Goal: Entertainment & Leisure: Consume media (video, audio)

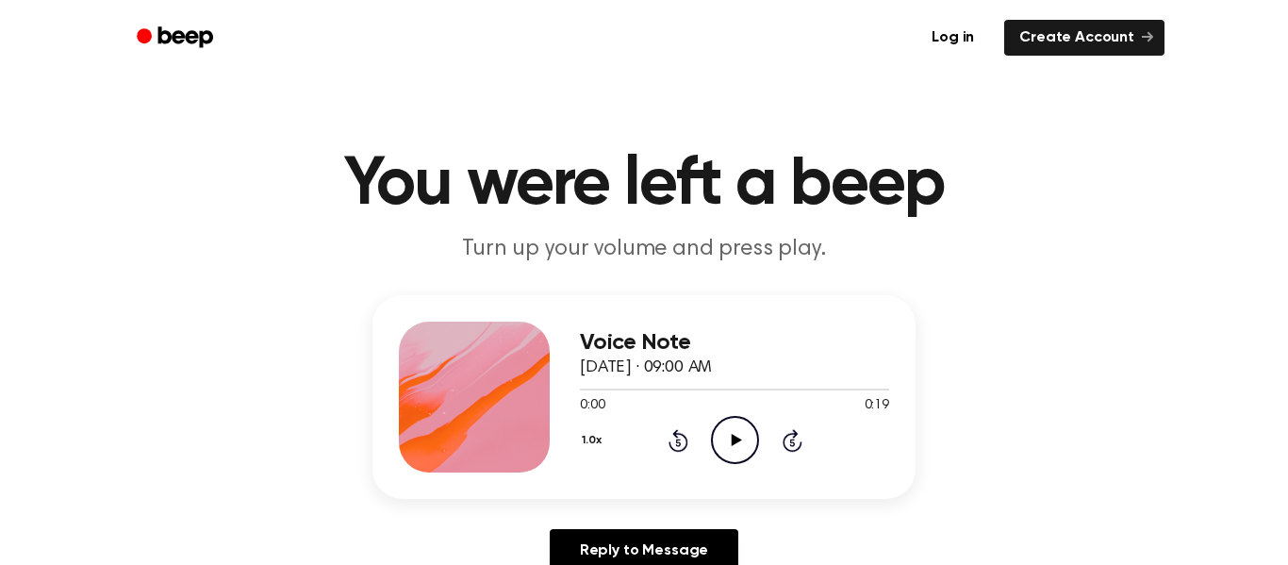
click at [746, 433] on icon "Play Audio" at bounding box center [735, 440] width 48 height 48
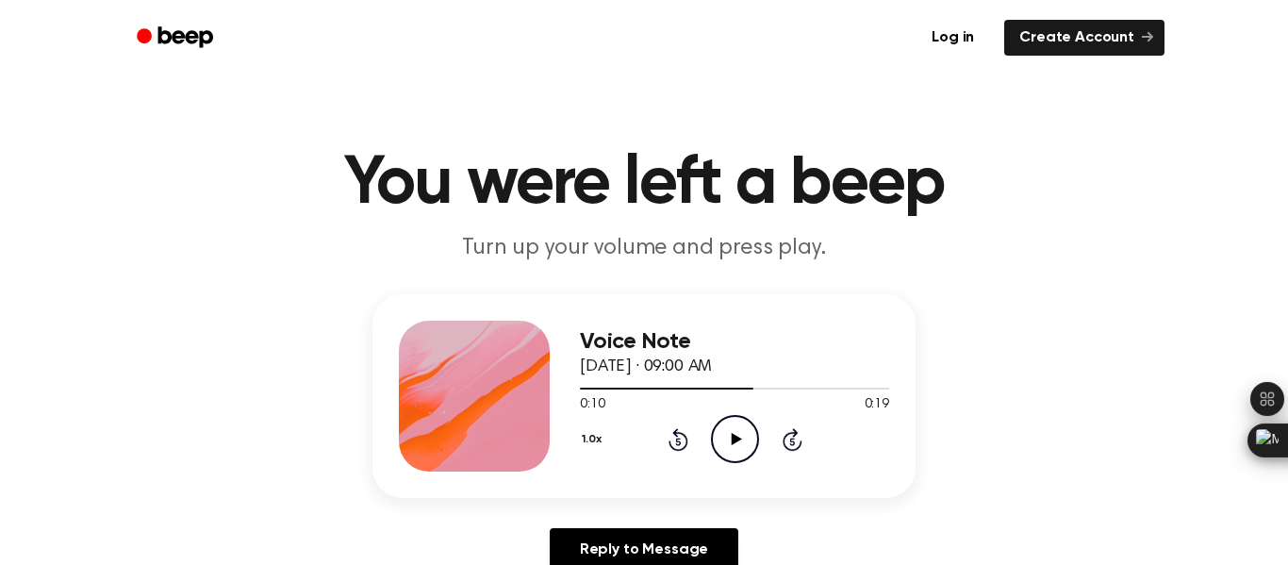
click at [732, 426] on icon "Play Audio" at bounding box center [735, 439] width 48 height 48
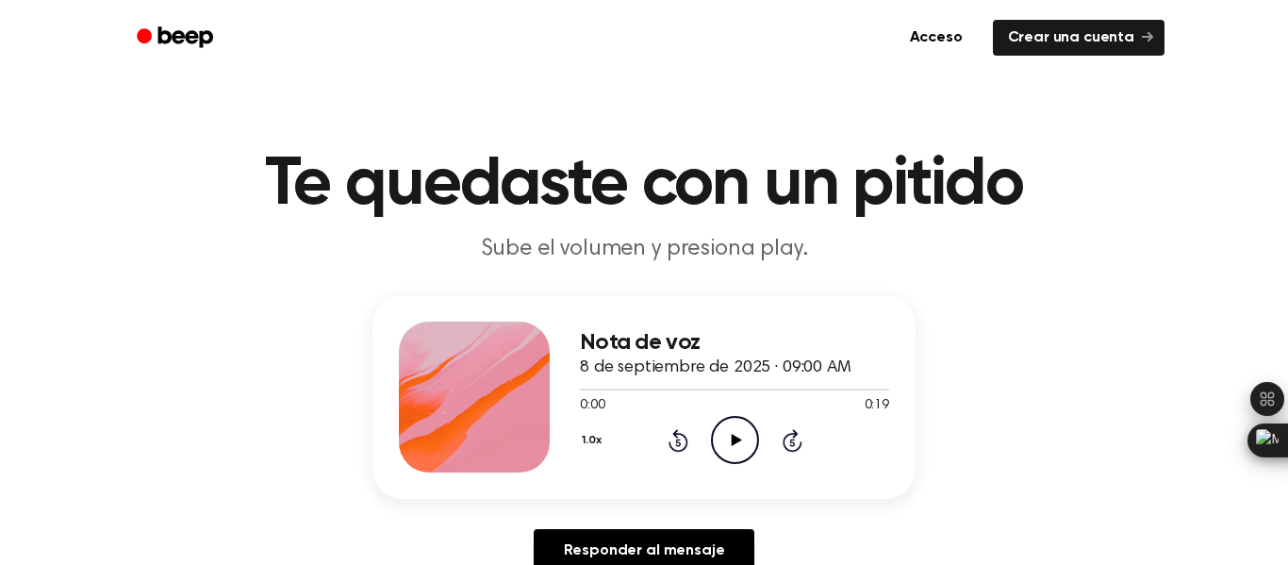
click at [717, 439] on icon "Play Audio" at bounding box center [735, 440] width 48 height 48
